Goal: Contribute content

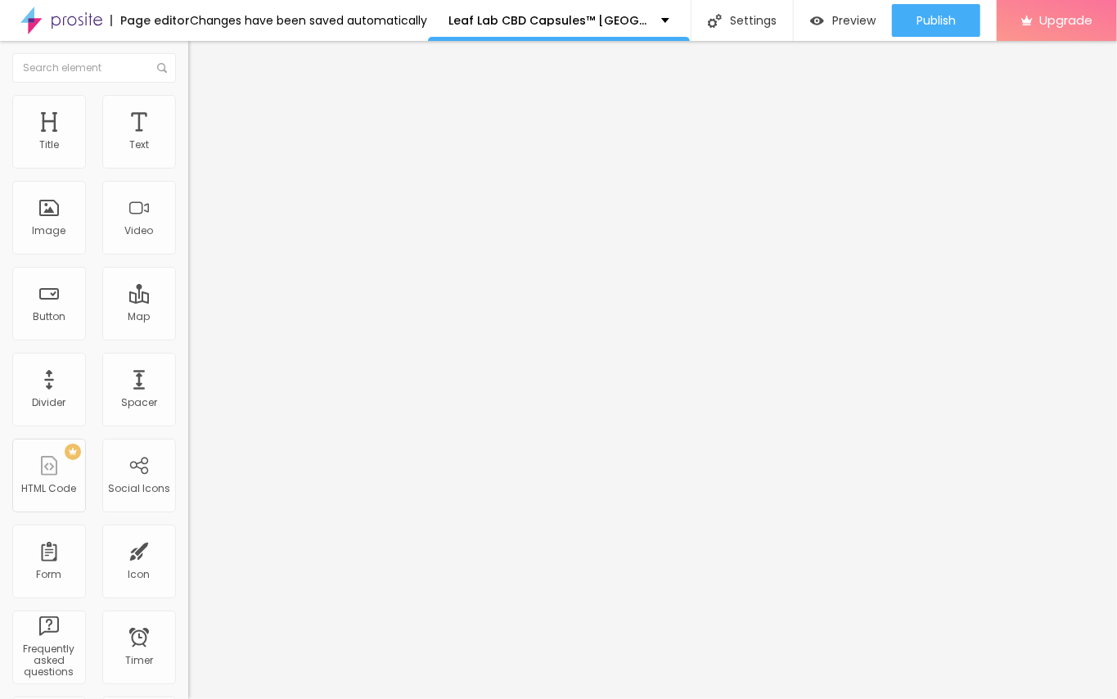
click at [188, 141] on span "Add image" at bounding box center [221, 134] width 67 height 14
click at [201, 61] on div "Edit Image" at bounding box center [244, 59] width 86 height 13
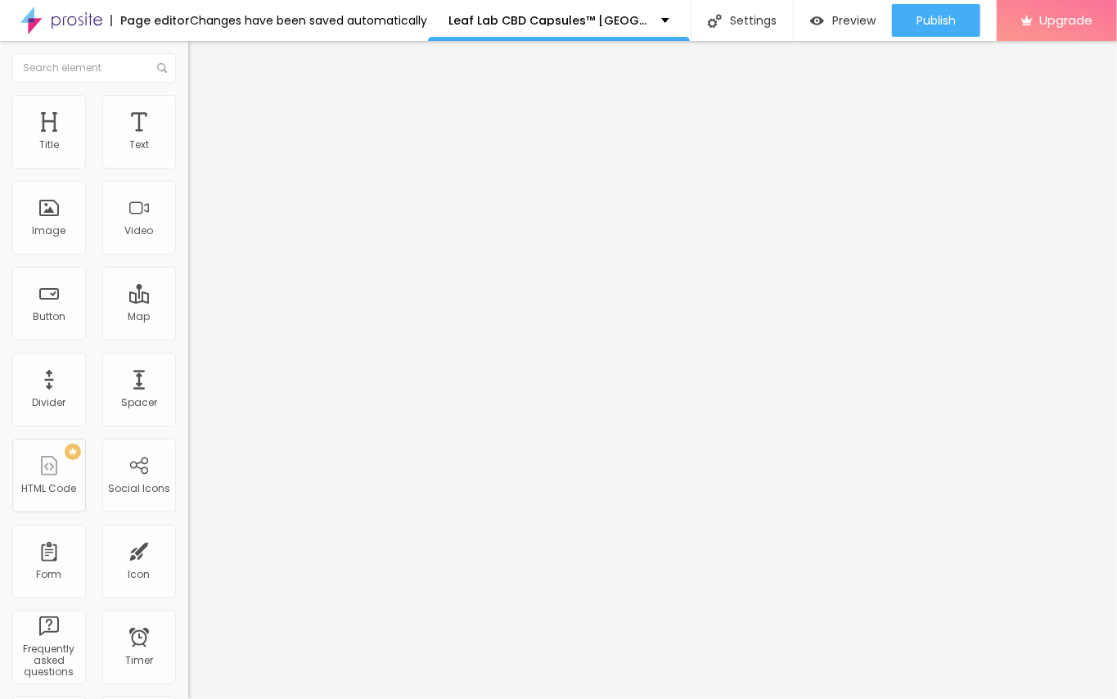
click at [201, 63] on img "button" at bounding box center [207, 59] width 13 height 13
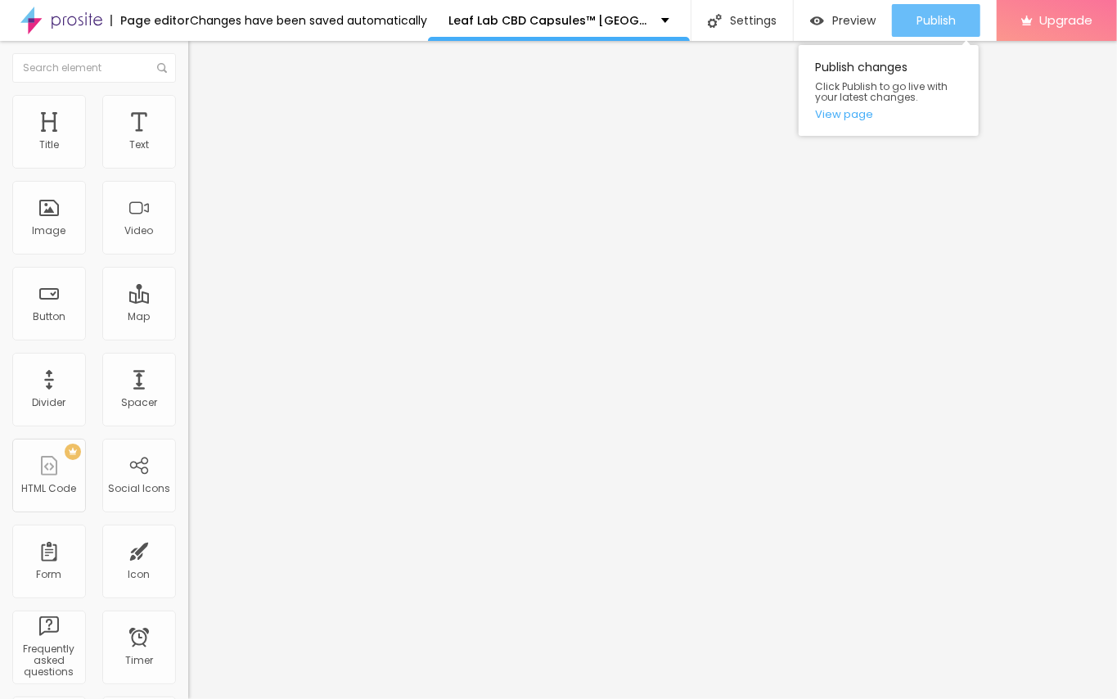
click at [935, 20] on span "Publish" at bounding box center [936, 20] width 39 height 13
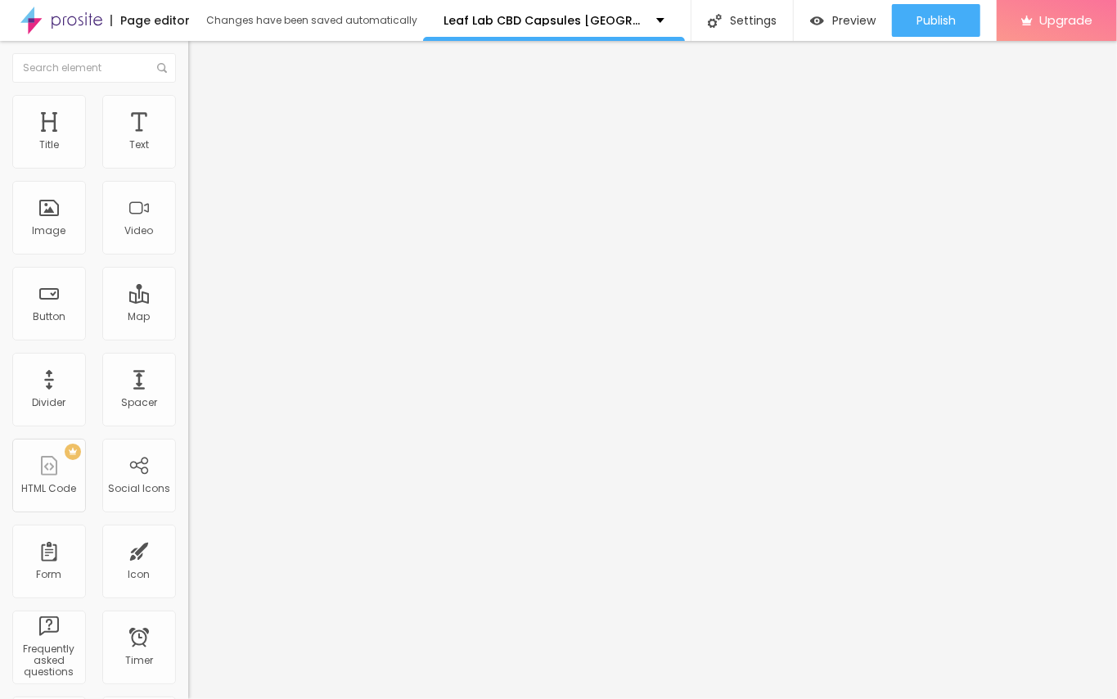
click at [201, 56] on img "button" at bounding box center [207, 59] width 13 height 13
click at [188, 141] on span "Add image" at bounding box center [221, 134] width 67 height 14
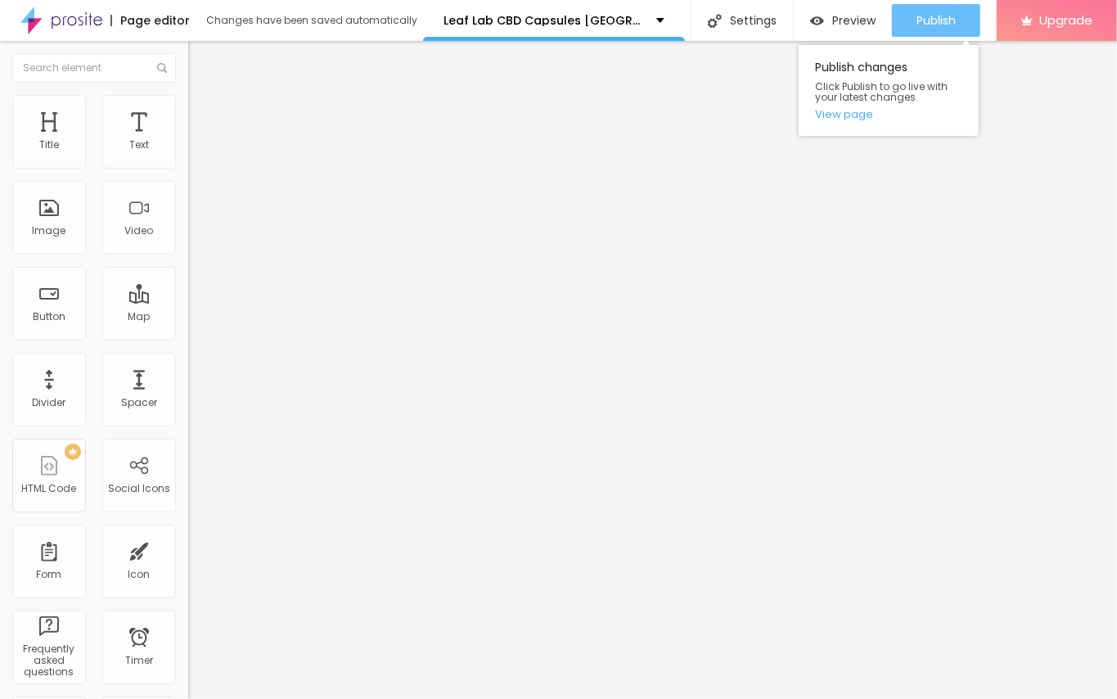
click at [937, 16] on span "Publish" at bounding box center [936, 20] width 39 height 13
